Goal: Information Seeking & Learning: Check status

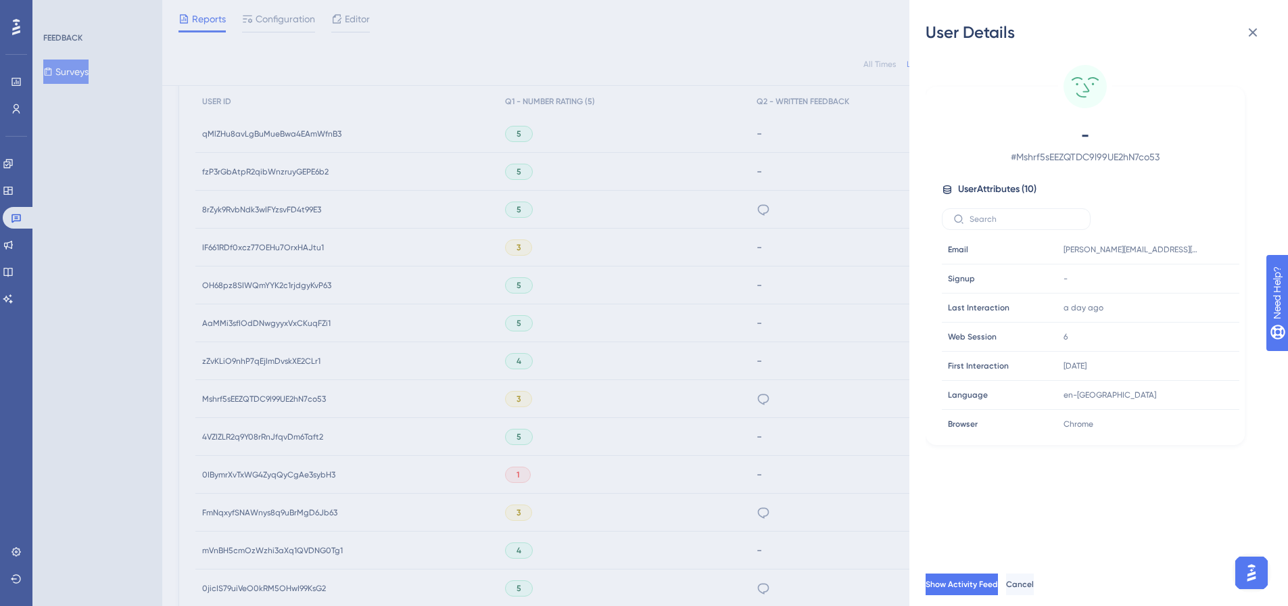
click at [76, 72] on div "User Details - # Mshrf5sEEZQTDC9l99UE2hN7co53 User Attributes ( 10 ) Email Emai…" at bounding box center [644, 303] width 1288 height 606
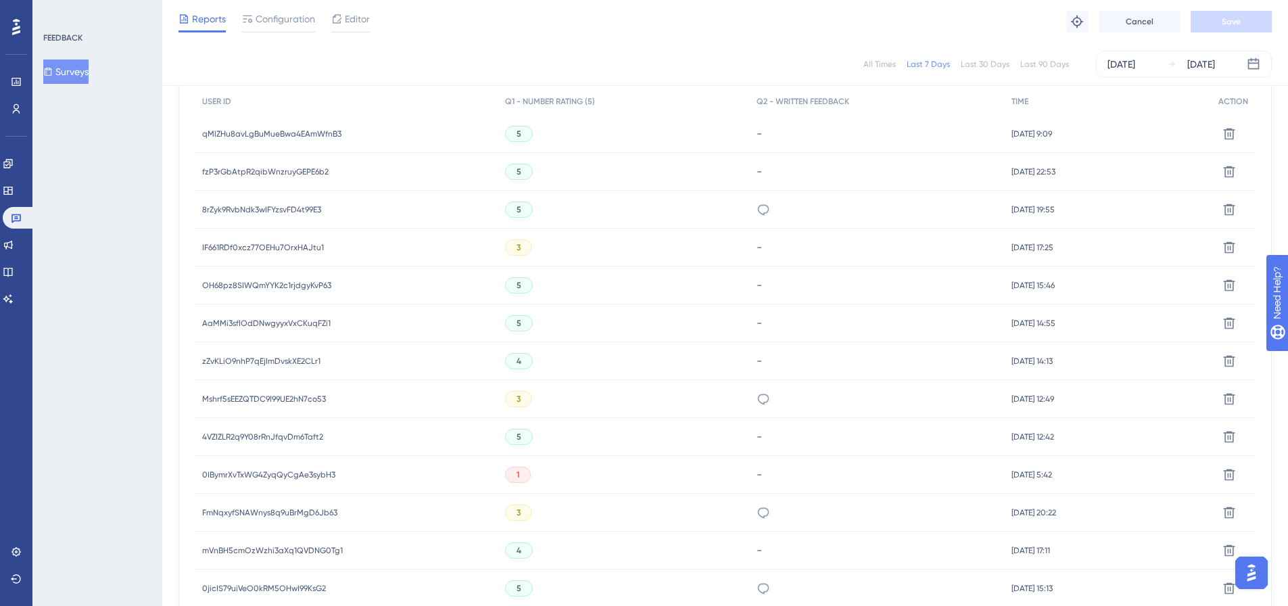
click at [76, 72] on button "Surveys" at bounding box center [65, 72] width 45 height 24
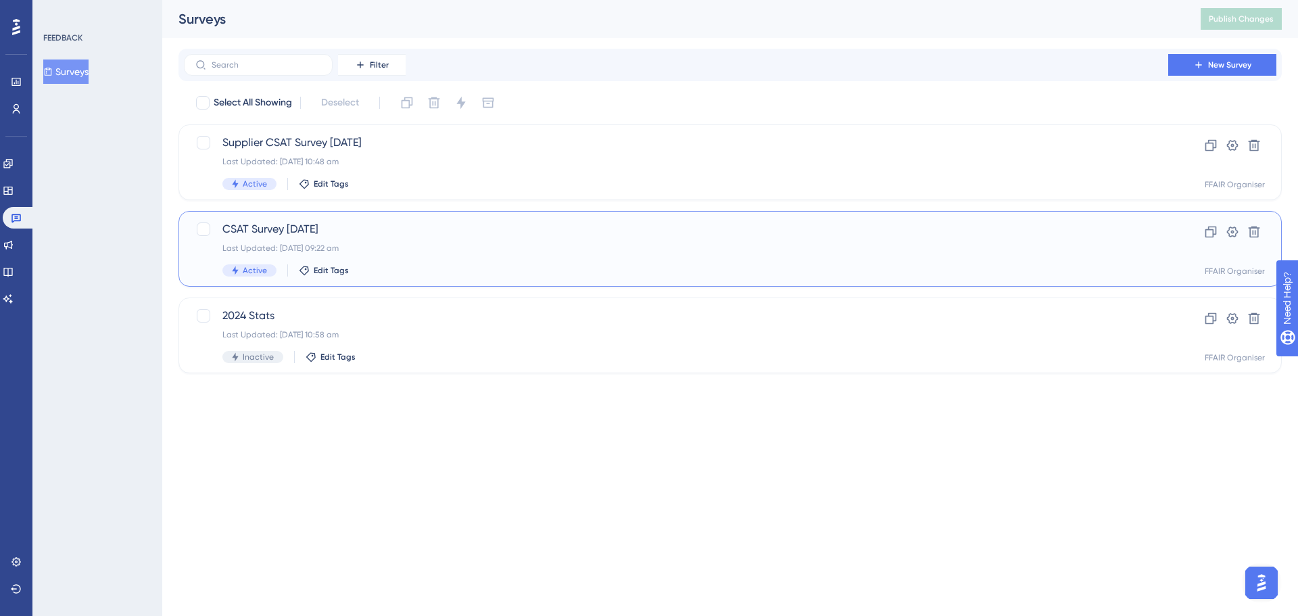
click at [602, 256] on div "CSAT Survey [DATE] Last Updated: [DATE] 09:22 am Active Edit Tags" at bounding box center [675, 248] width 907 height 55
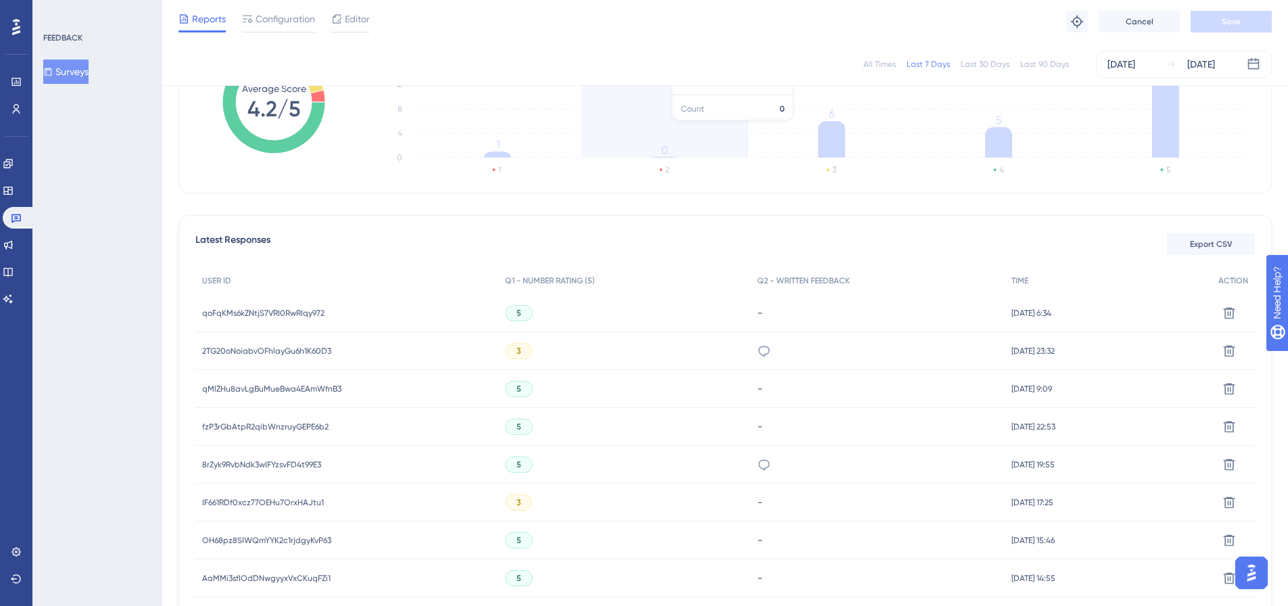
scroll to position [270, 0]
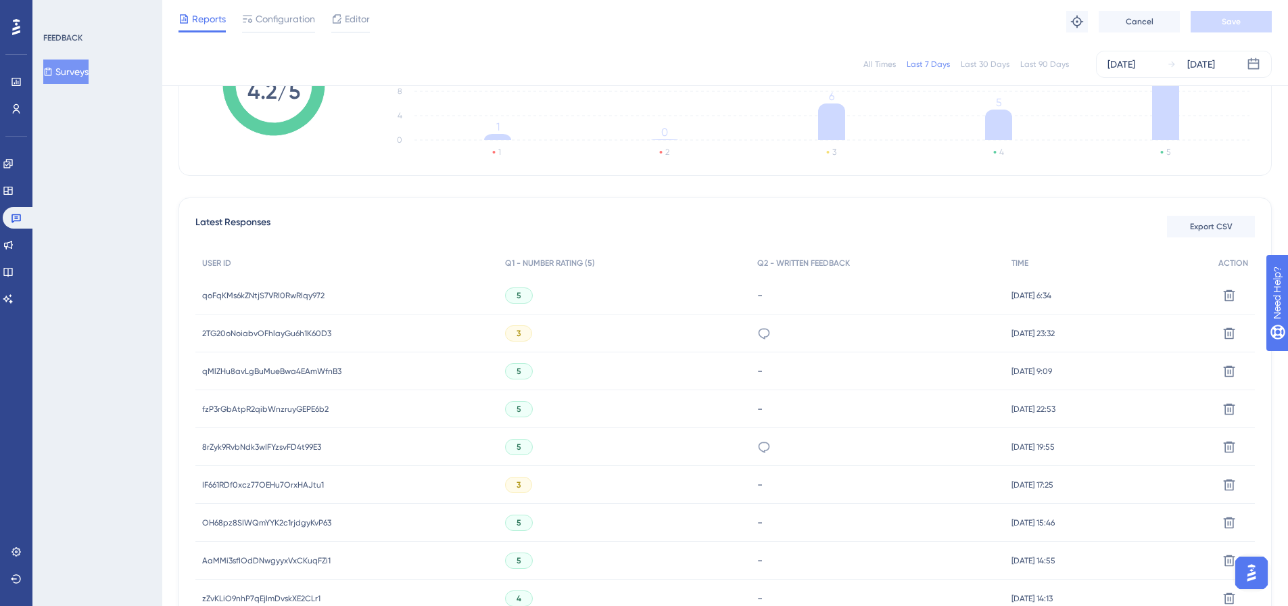
click at [273, 292] on span "qoFqKMs6kZNtjS7VRI0RwRIqy972" at bounding box center [263, 295] width 122 height 11
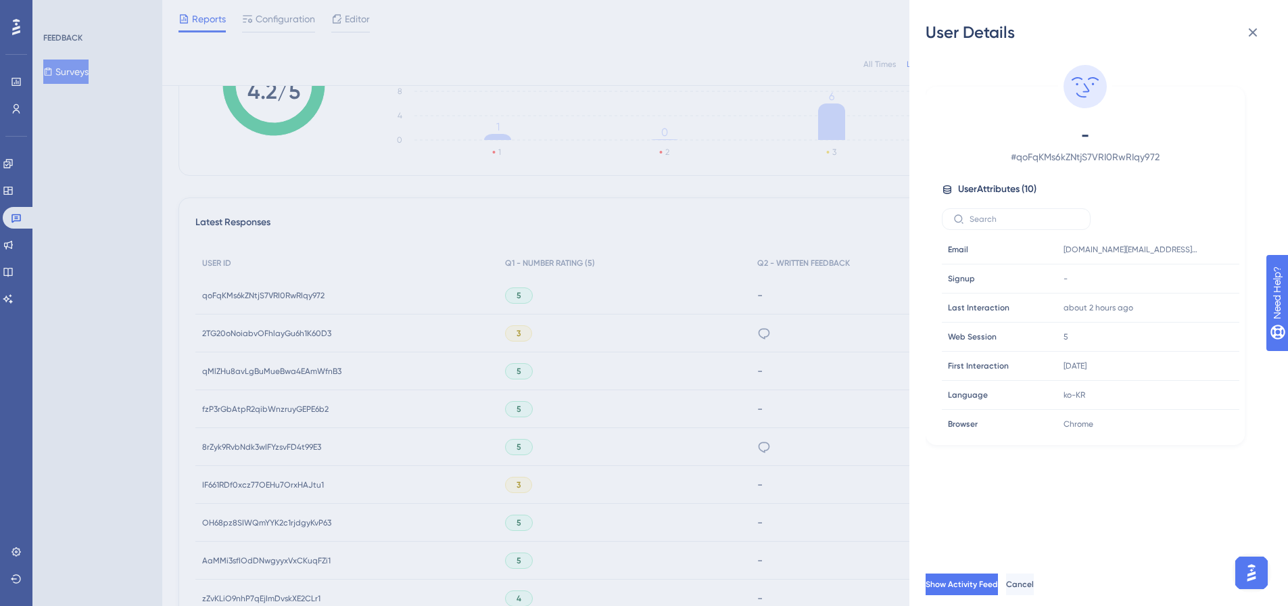
click at [268, 333] on div "User Details - # qoFqKMs6kZNtjS7VRI0RwRIqy972 User Attributes ( 10 ) Email Emai…" at bounding box center [644, 303] width 1288 height 606
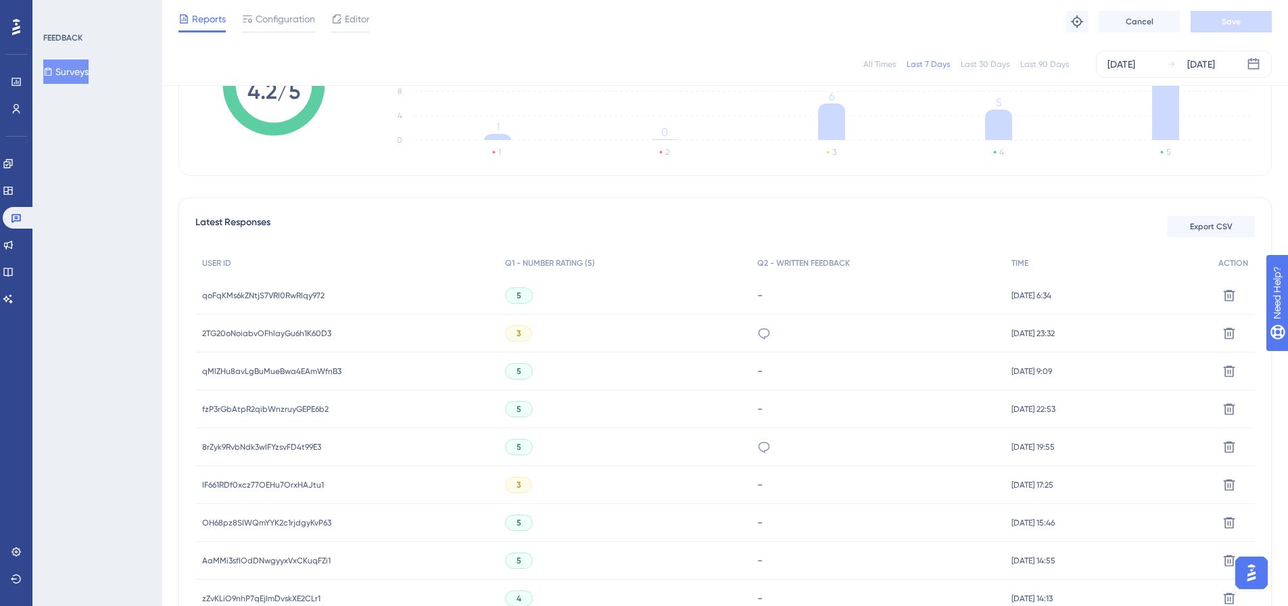
click at [268, 333] on span "2TG20oNoiabvOFhlayGu6h1K60D3" at bounding box center [266, 333] width 129 height 11
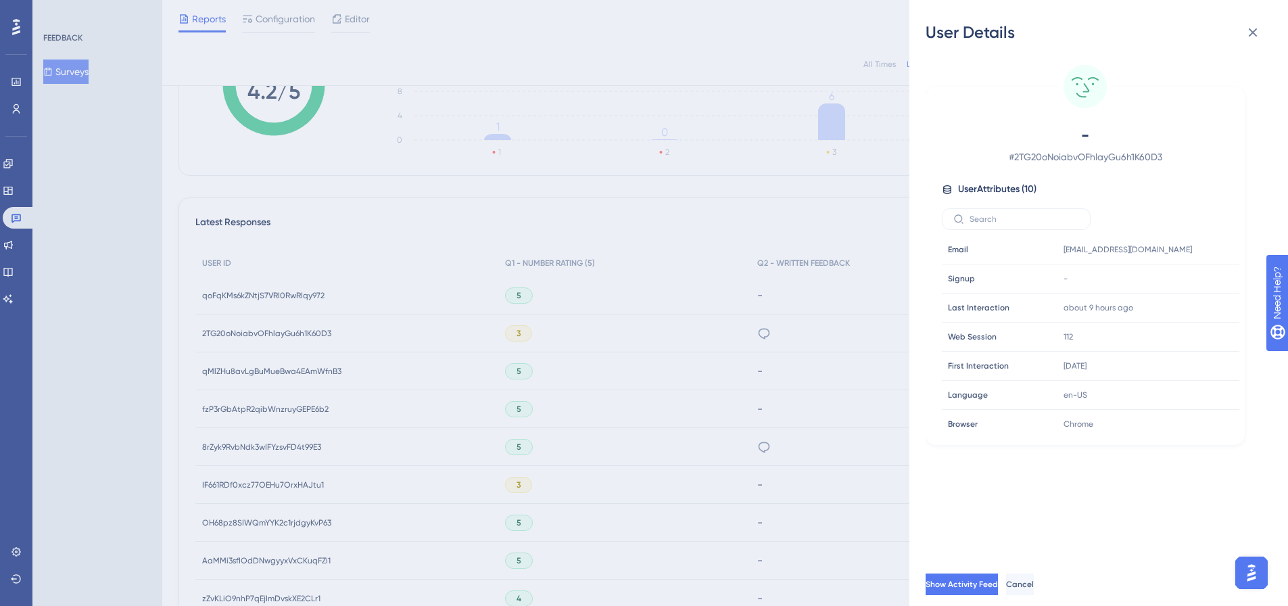
click at [268, 333] on div "User Details - # 2TG20oNoiabvOFhlayGu6h1K60D3 User Attributes ( 10 ) Email Emai…" at bounding box center [644, 303] width 1288 height 606
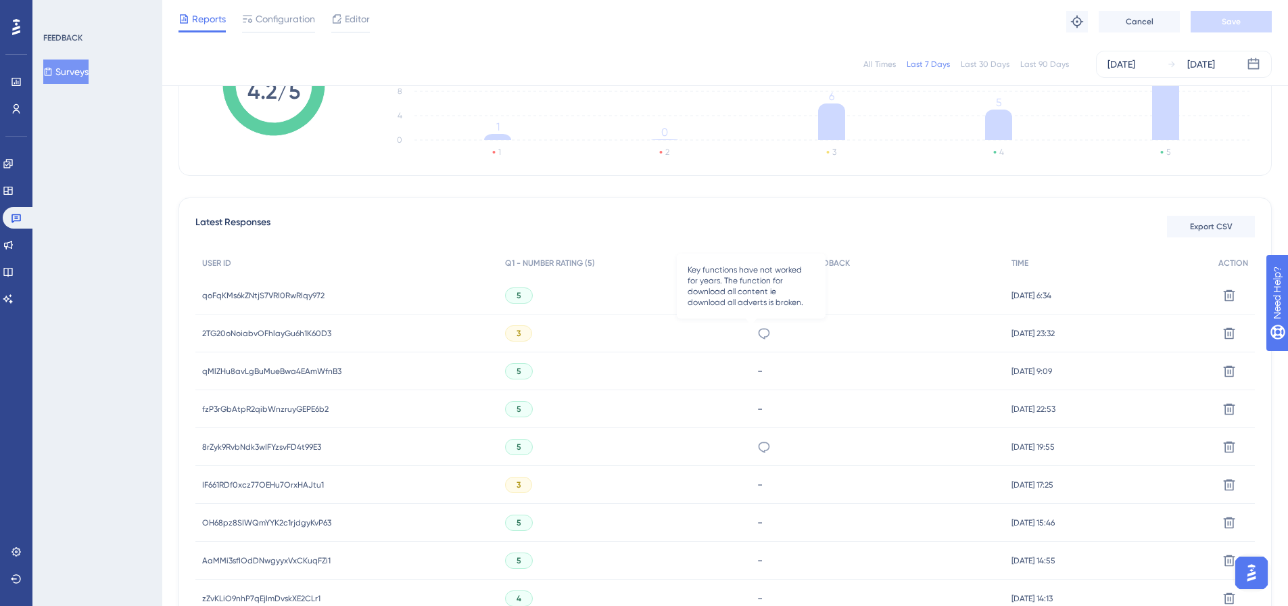
click at [757, 332] on icon at bounding box center [764, 334] width 14 height 14
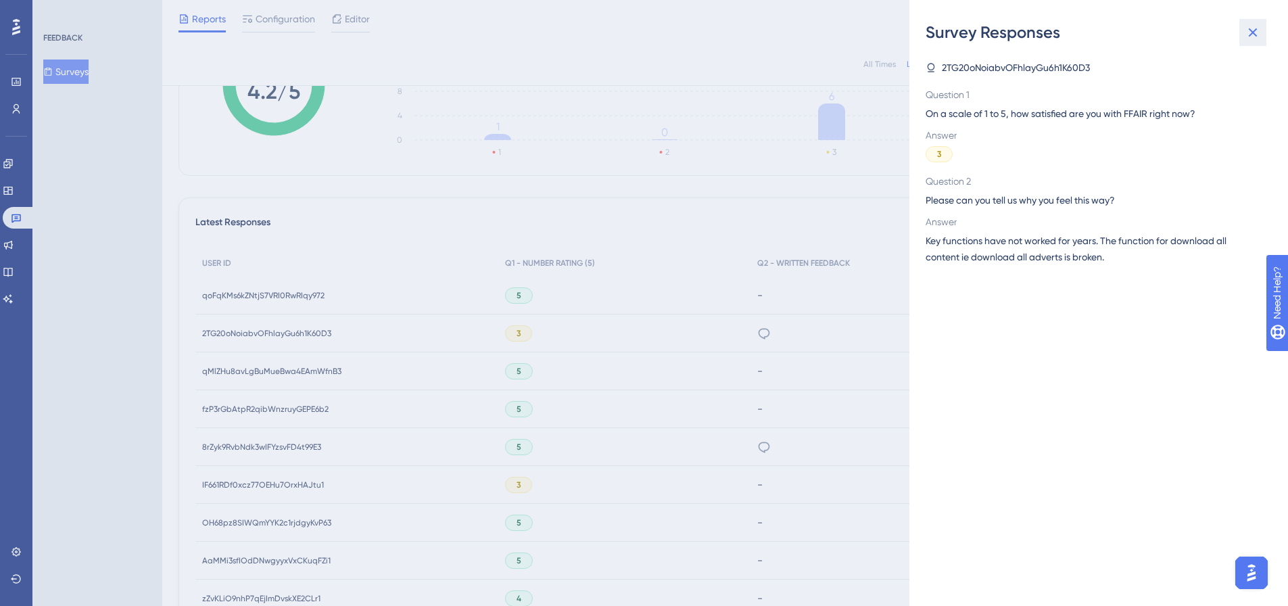
click at [1257, 33] on icon at bounding box center [1253, 32] width 16 height 16
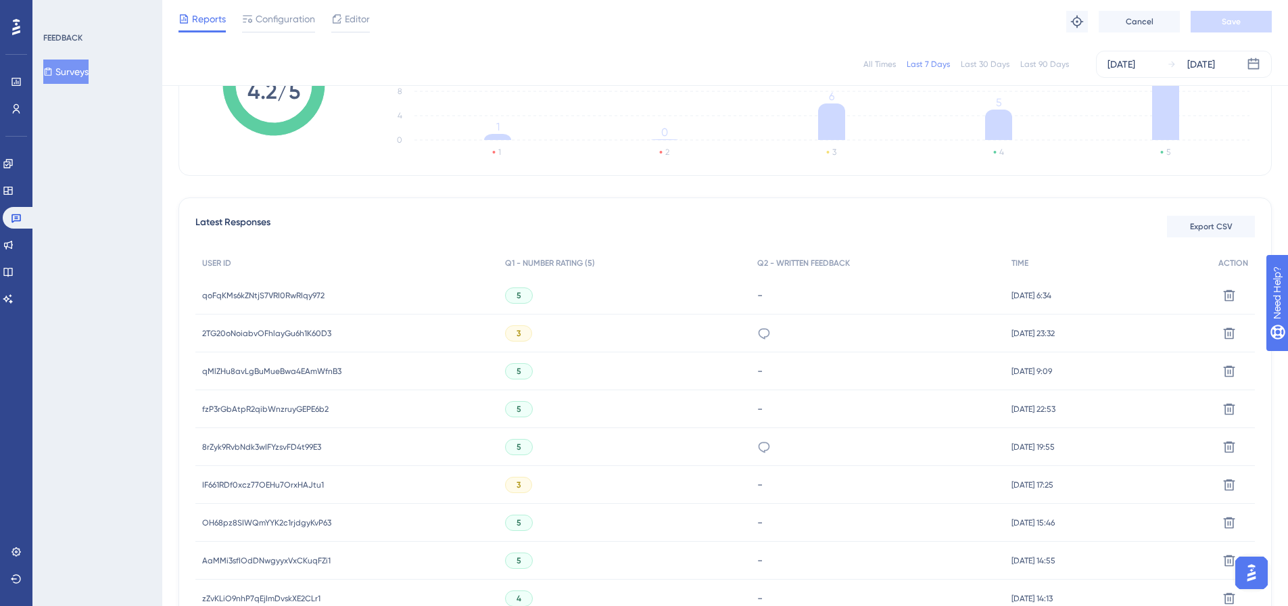
click at [300, 368] on span "qMlZHu8avLgBuMueBwa4EAmWfnB3" at bounding box center [271, 371] width 139 height 11
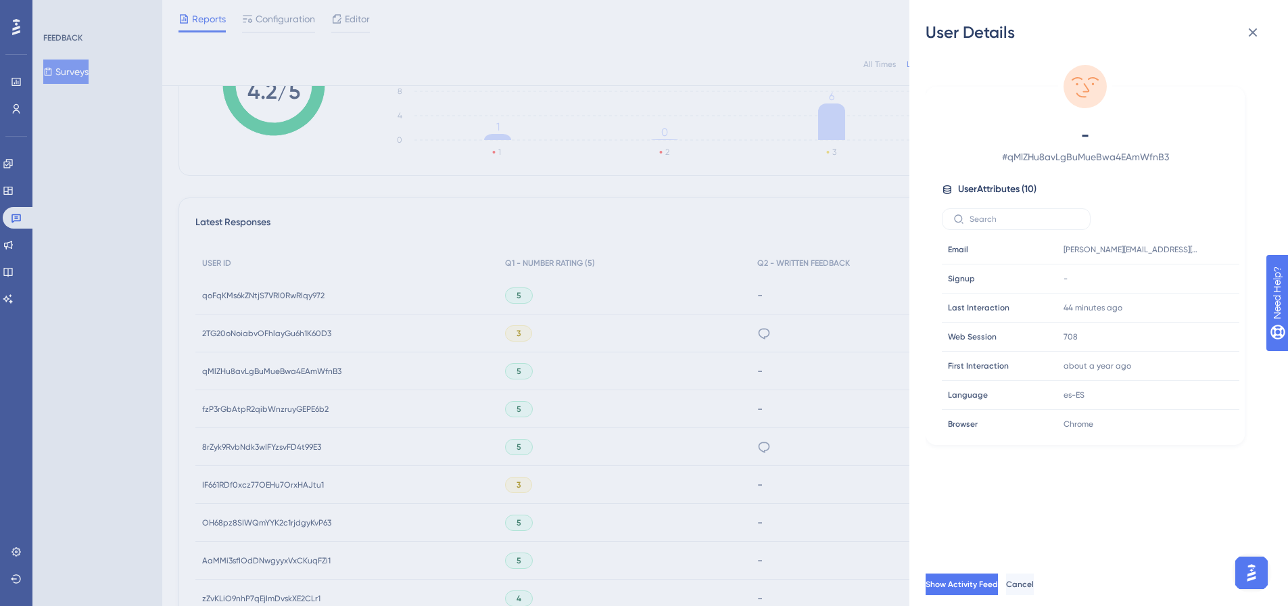
click at [303, 324] on div "User Details - # qMlZHu8avLgBuMueBwa4EAmWfnB3 User Attributes ( 10 ) Email Emai…" at bounding box center [644, 303] width 1288 height 606
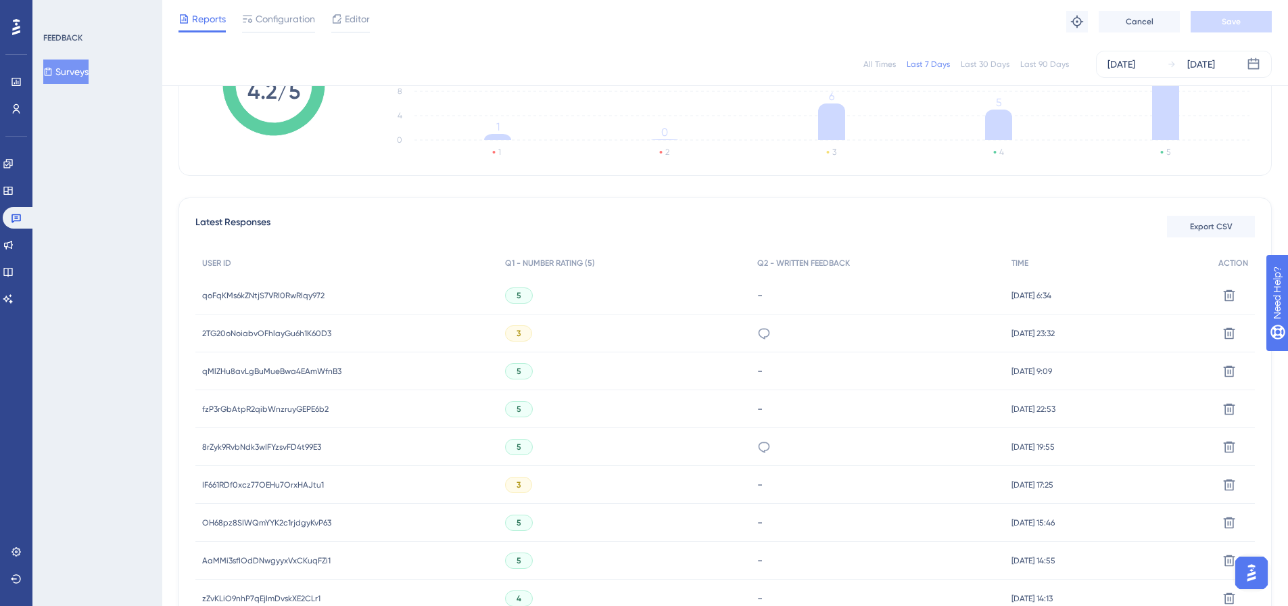
click at [220, 329] on span "2TG20oNoiabvOFhlayGu6h1K60D3" at bounding box center [266, 333] width 129 height 11
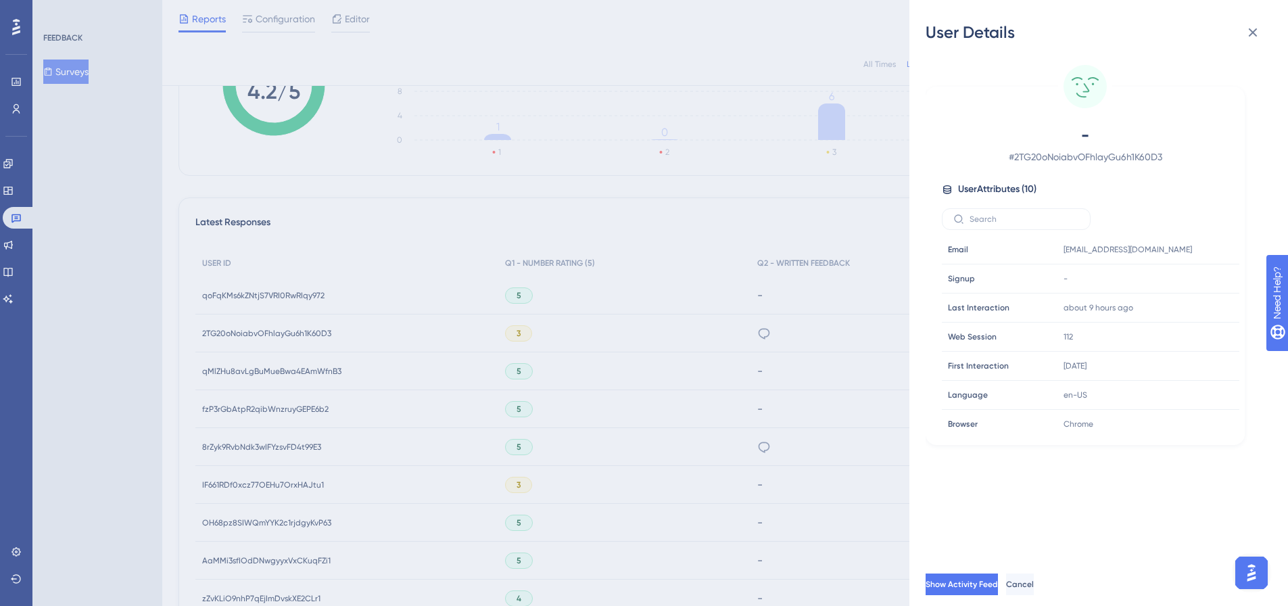
click at [749, 331] on div "User Details - # 2TG20oNoiabvOFhlayGu6h1K60D3 User Attributes ( 10 ) Email Emai…" at bounding box center [644, 303] width 1288 height 606
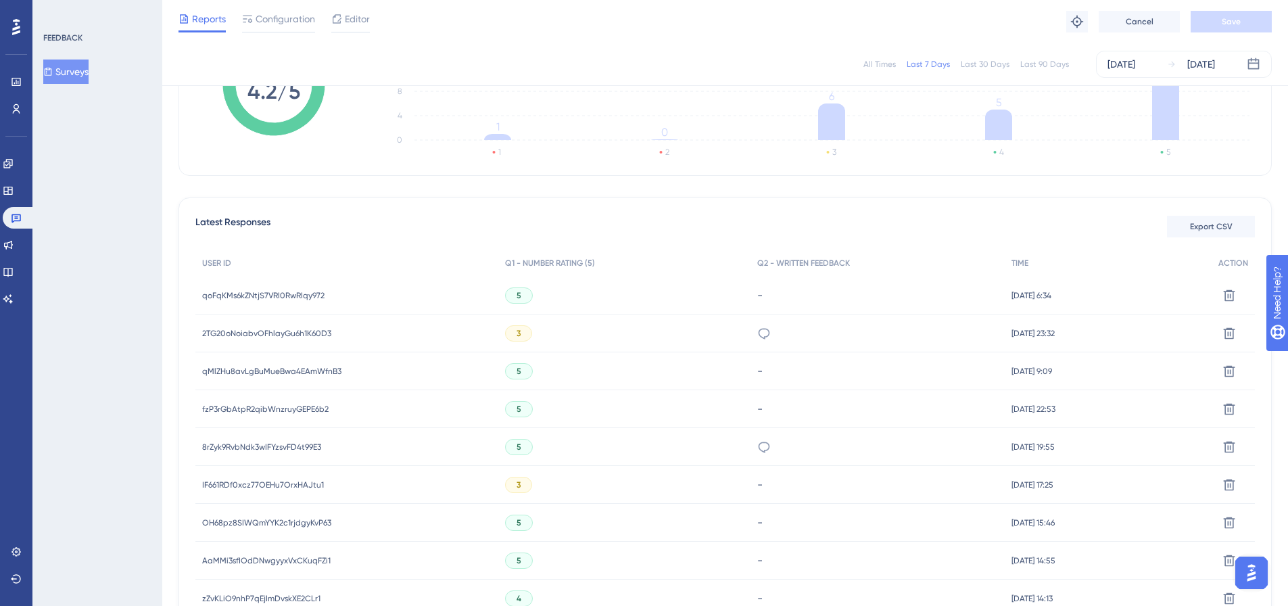
click at [270, 339] on div "2TG20oNoiabvOFhlayGu6h1K60D3 2TG20oNoiabvOFhlayGu6h1K60D3" at bounding box center [266, 333] width 129 height 38
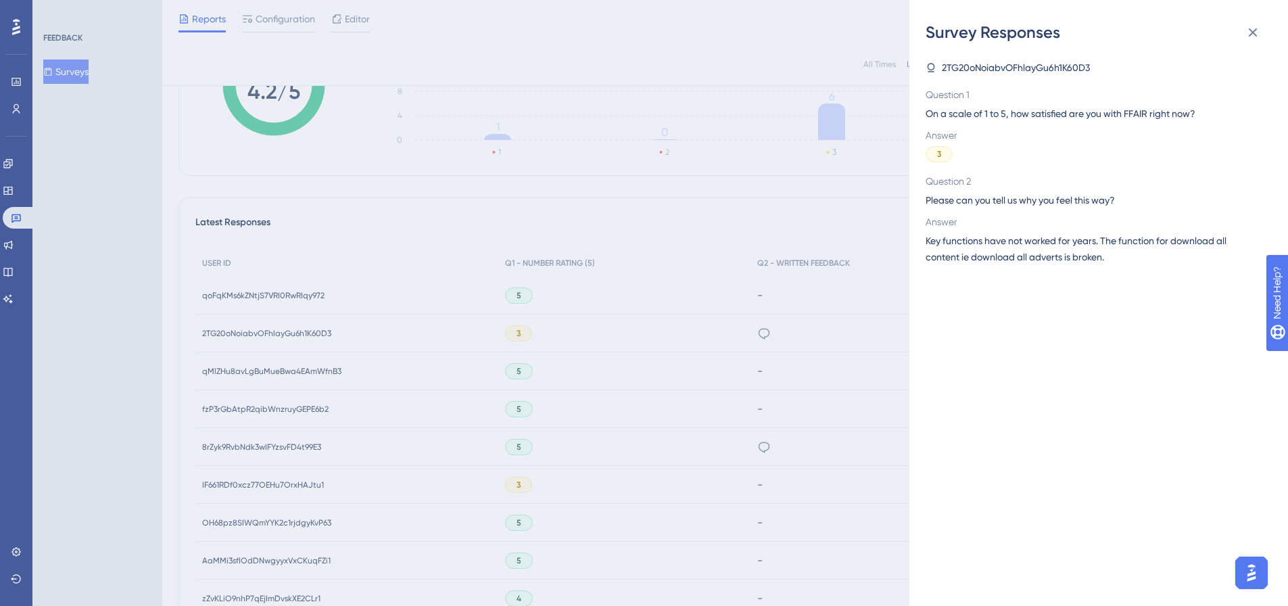
click at [270, 339] on div "Survey Responses 2TG20oNoiabvOFhlayGu6h1K60D3 Question 1 On a scale of 1 to 5, …" at bounding box center [644, 303] width 1288 height 606
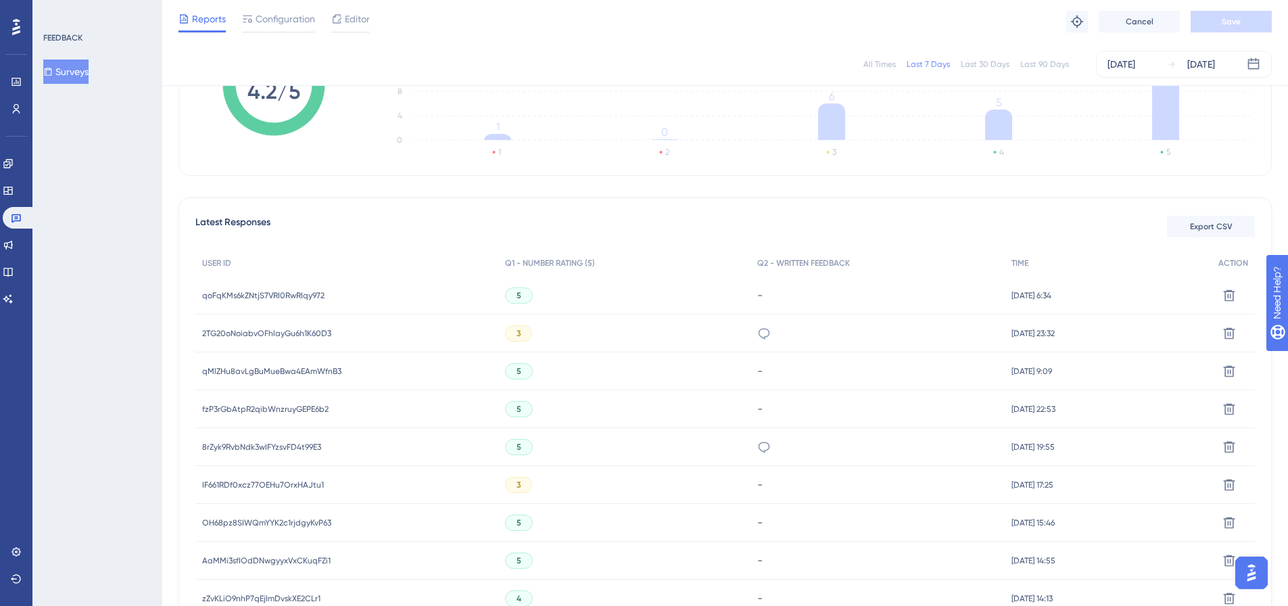
click at [270, 339] on div "2TG20oNoiabvOFhlayGu6h1K60D3 2TG20oNoiabvOFhlayGu6h1K60D3" at bounding box center [266, 333] width 129 height 38
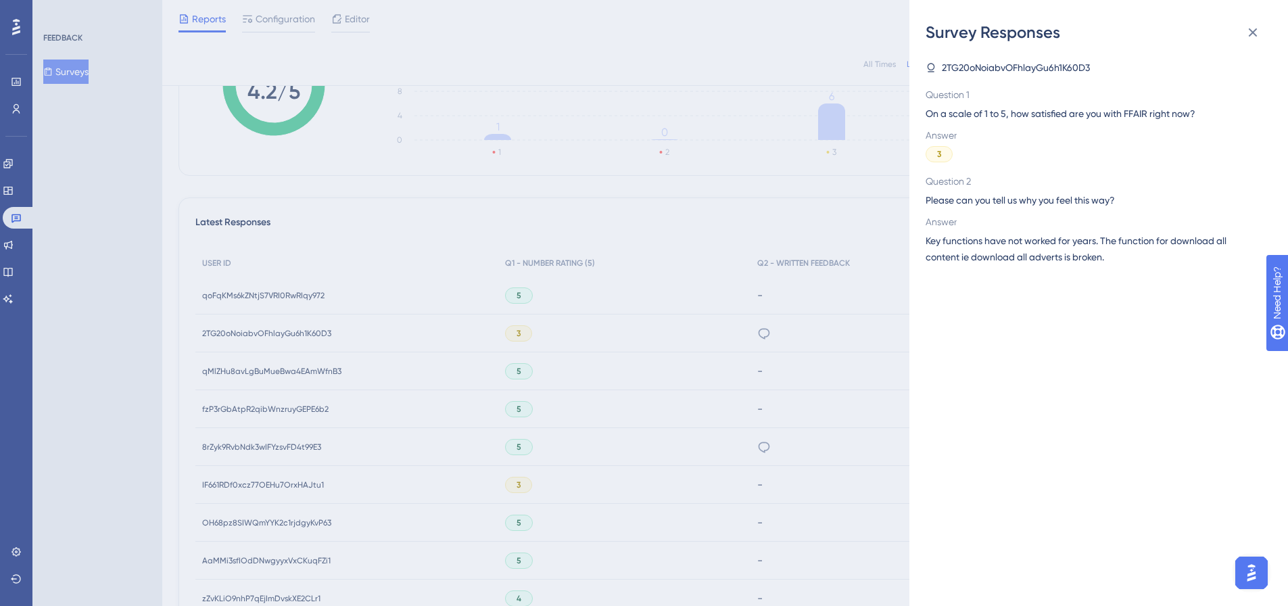
click at [211, 321] on div "Survey Responses 2TG20oNoiabvOFhlayGu6h1K60D3 Question 1 On a scale of 1 to 5, …" at bounding box center [644, 303] width 1288 height 606
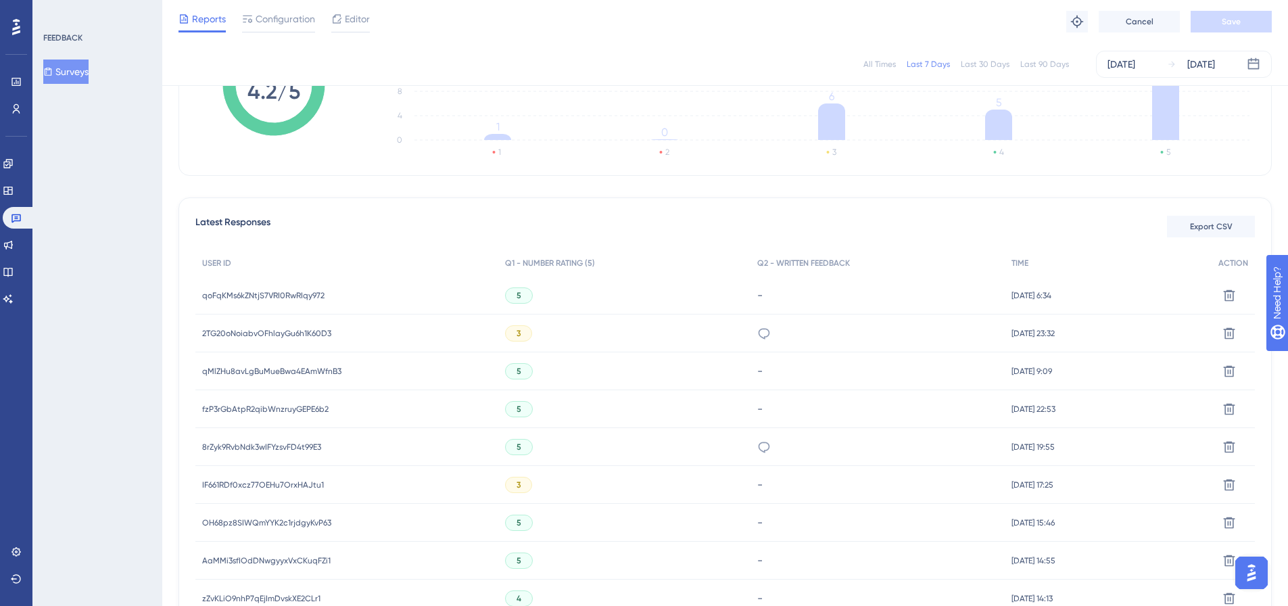
click at [224, 333] on span "2TG20oNoiabvOFhlayGu6h1K60D3" at bounding box center [266, 333] width 129 height 11
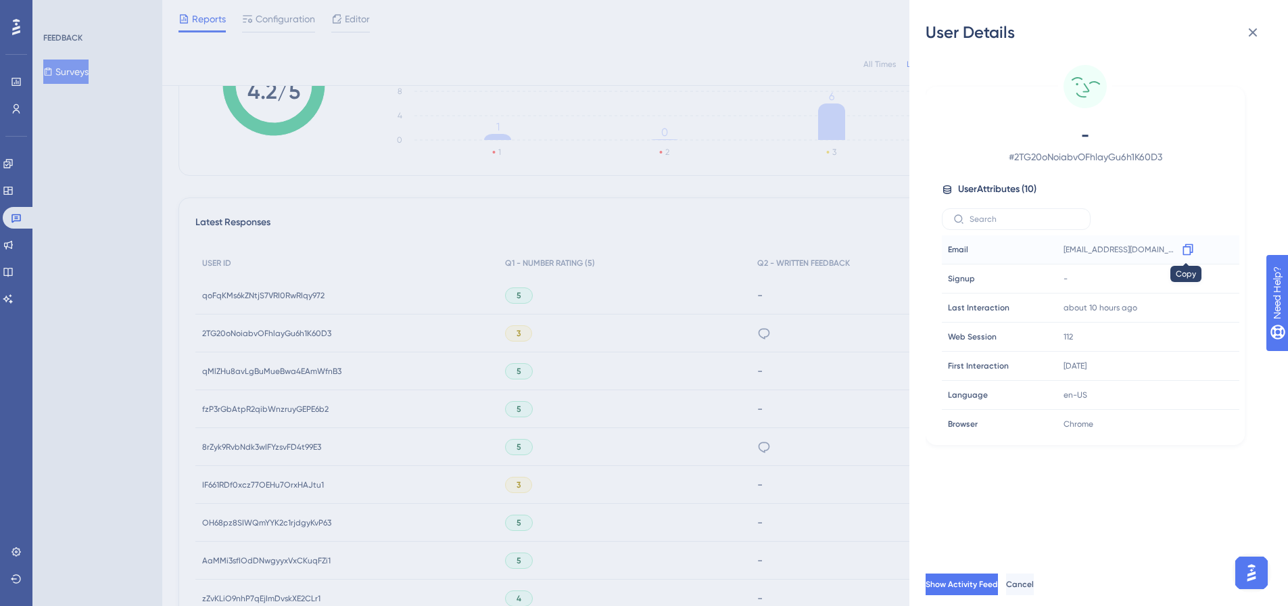
click at [1186, 247] on icon at bounding box center [1188, 249] width 10 height 11
drag, startPoint x: 287, startPoint y: 373, endPoint x: 275, endPoint y: 372, distance: 11.5
click at [287, 372] on div "User Details - # 2TG20oNoiabvOFhlayGu6h1K60D3 User Attributes ( 10 ) Email Emai…" at bounding box center [644, 303] width 1288 height 606
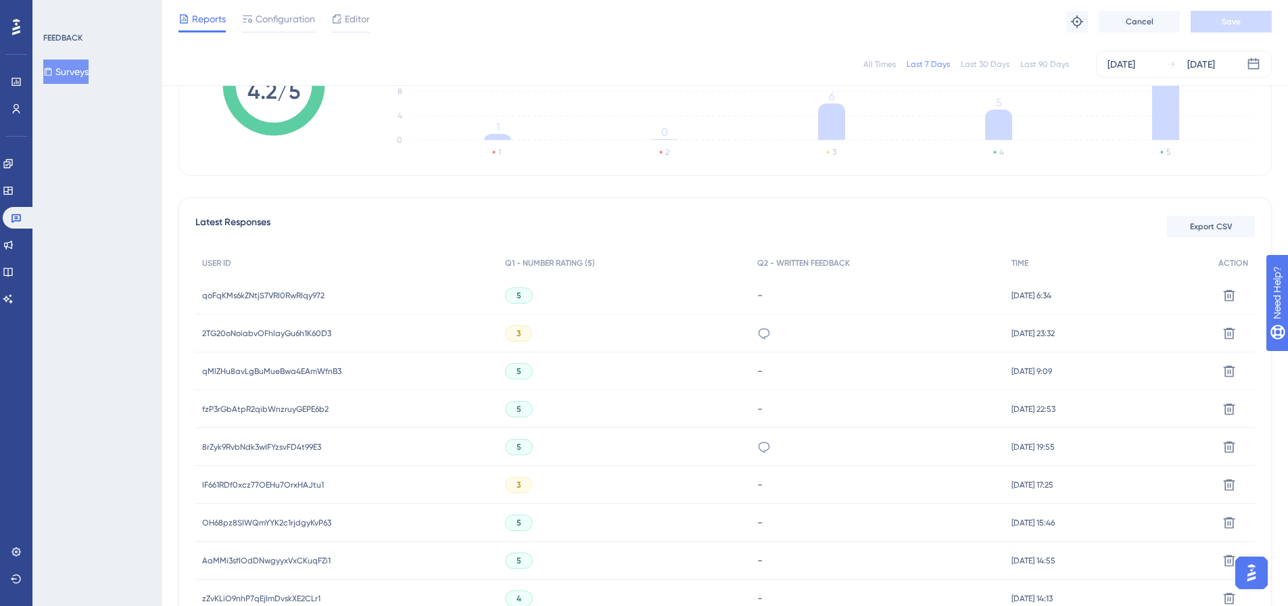
click at [275, 372] on span "qMlZHu8avLgBuMueBwa4EAmWfnB3" at bounding box center [271, 371] width 139 height 11
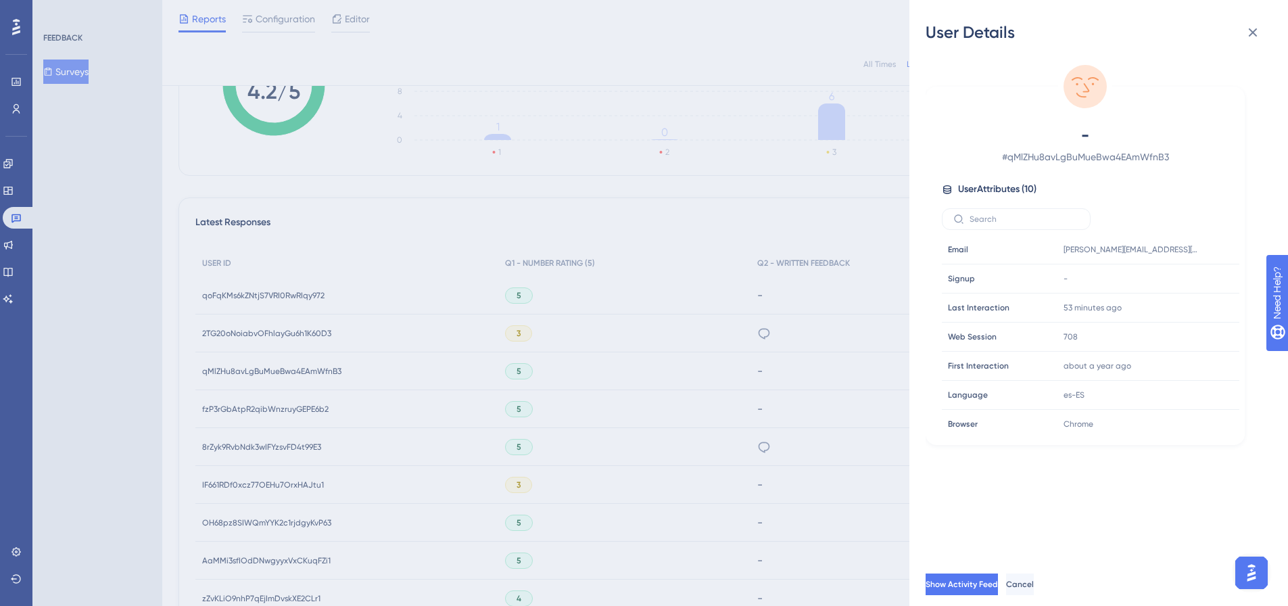
click at [275, 372] on div "User Details - # qMlZHu8avLgBuMueBwa4EAmWfnB3 User Attributes ( 10 ) Email Emai…" at bounding box center [644, 303] width 1288 height 606
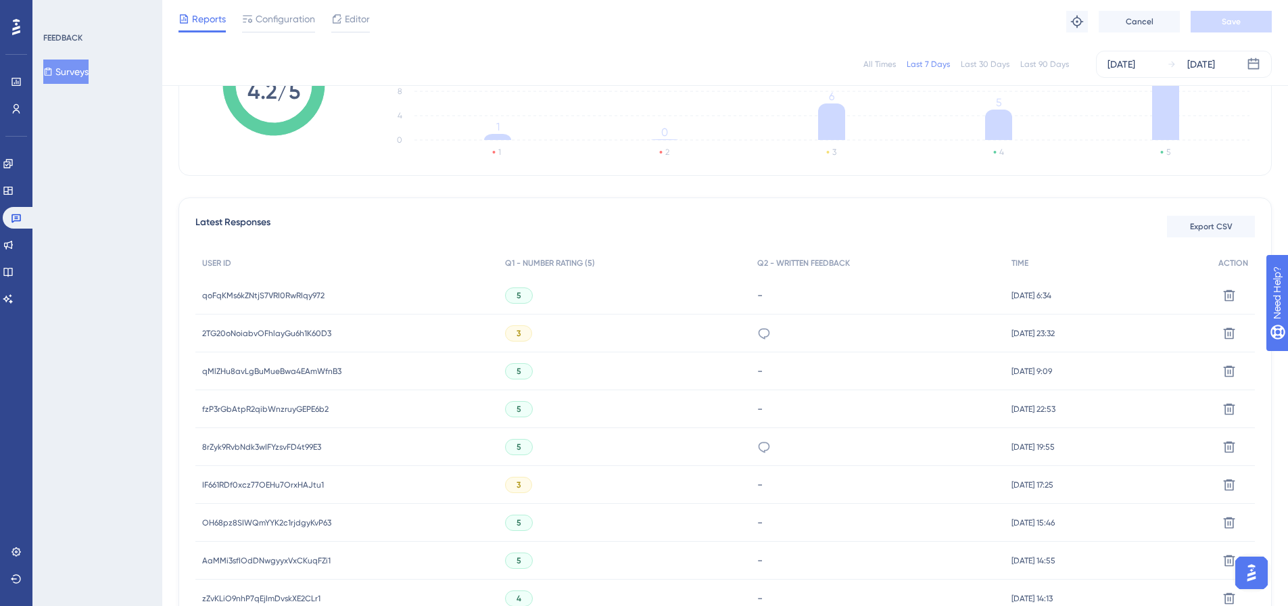
click at [277, 295] on span "qoFqKMs6kZNtjS7VRI0RwRIqy972" at bounding box center [263, 295] width 122 height 11
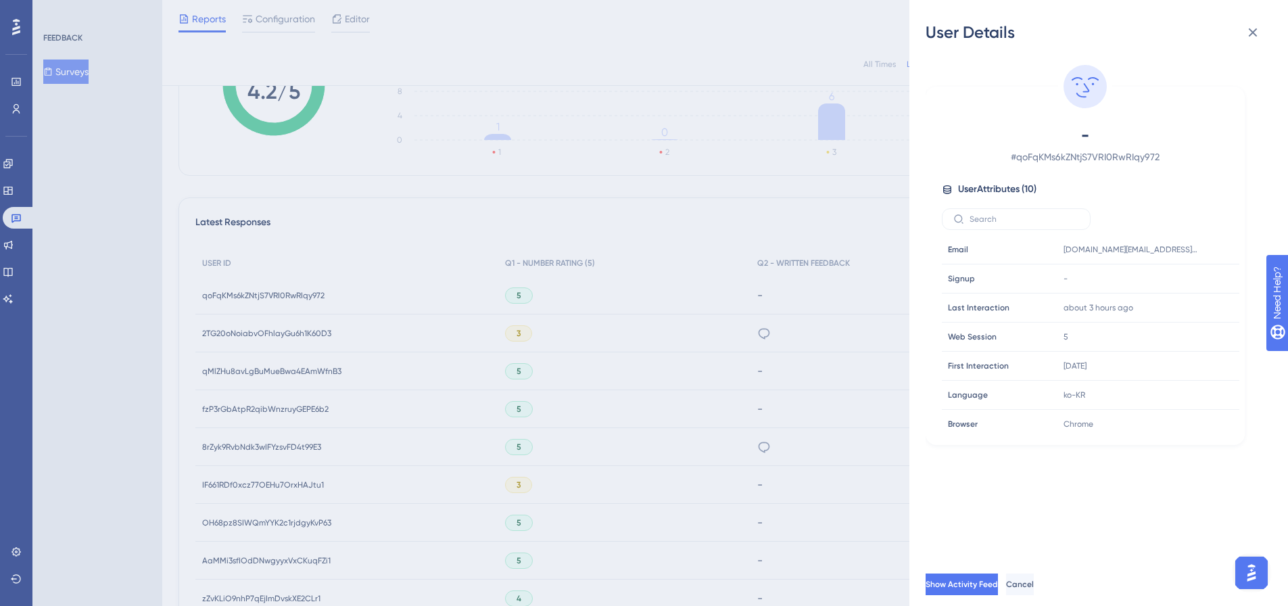
click at [277, 295] on div "User Details - # qoFqKMs6kZNtjS7VRI0RwRIqy972 User Attributes ( 10 ) Email Emai…" at bounding box center [644, 303] width 1288 height 606
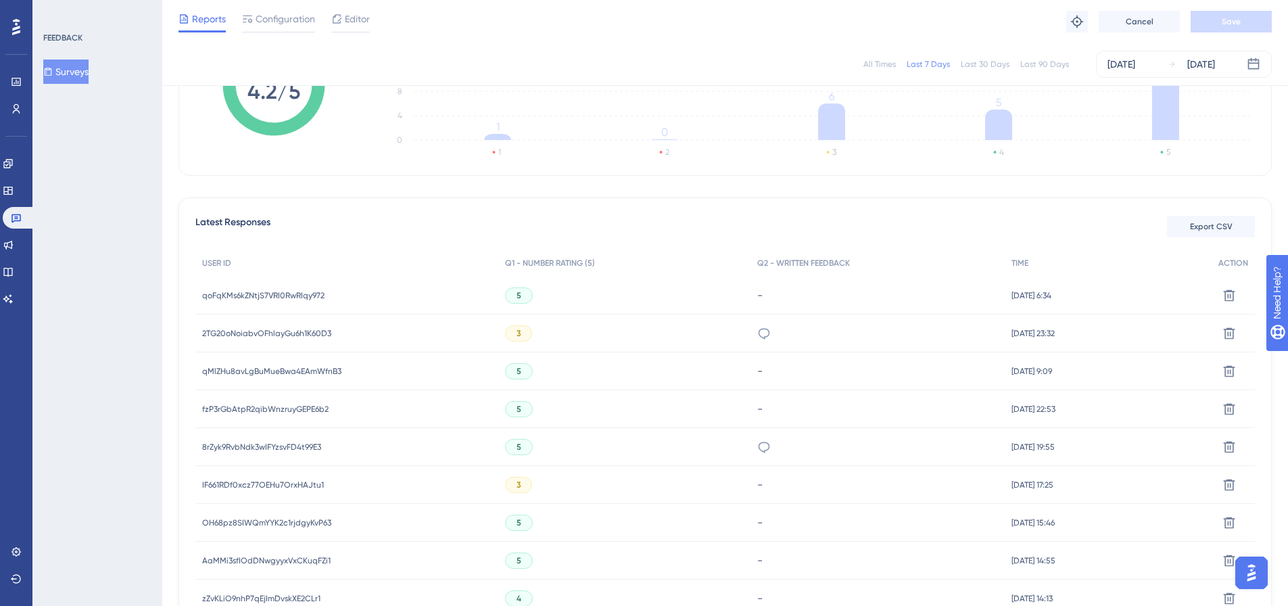
click at [224, 296] on span "qoFqKMs6kZNtjS7VRI0RwRIqy972" at bounding box center [263, 295] width 122 height 11
